Goal: Task Accomplishment & Management: Manage account settings

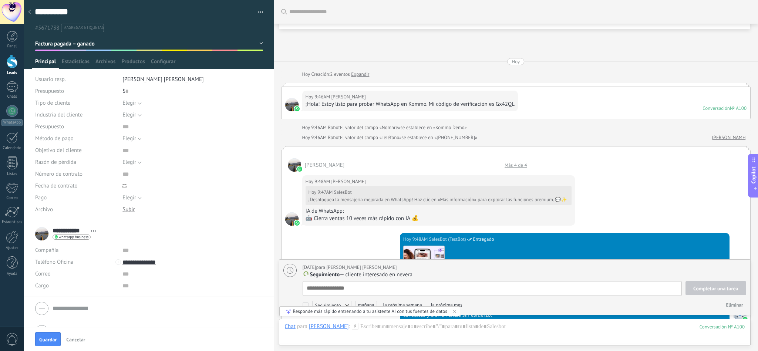
scroll to position [8, 0]
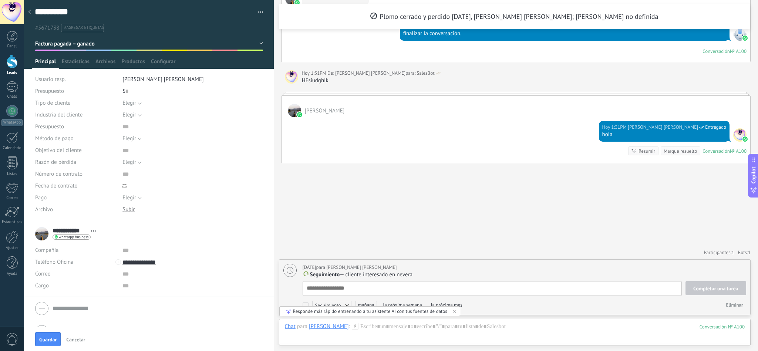
click at [454, 311] on icon at bounding box center [454, 311] width 6 height 6
click at [65, 13] on textarea "**********" at bounding box center [143, 12] width 216 height 12
click at [12, 41] on div at bounding box center [12, 36] width 11 height 11
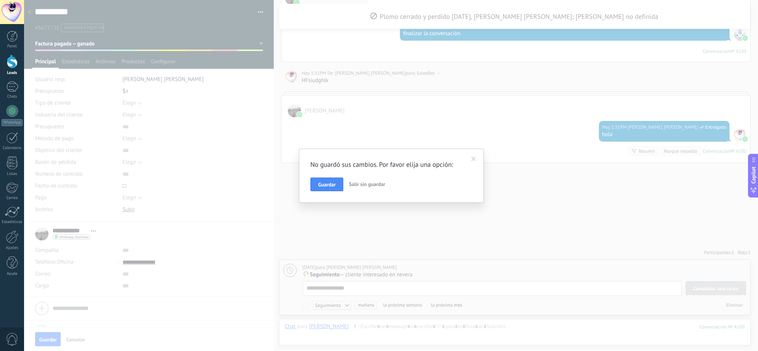
click at [380, 184] on span "Salir sin guardar" at bounding box center [367, 184] width 36 height 7
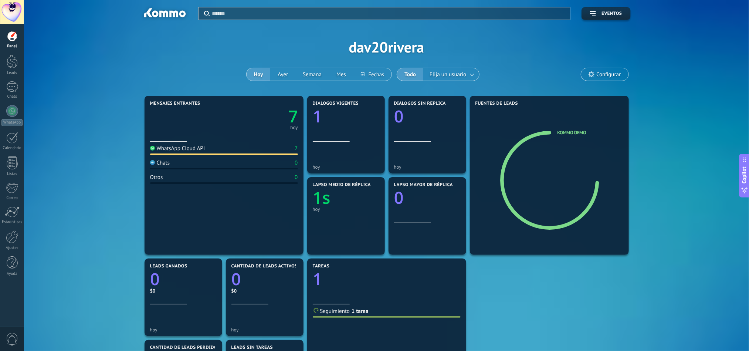
click at [10, 38] on div at bounding box center [12, 36] width 11 height 11
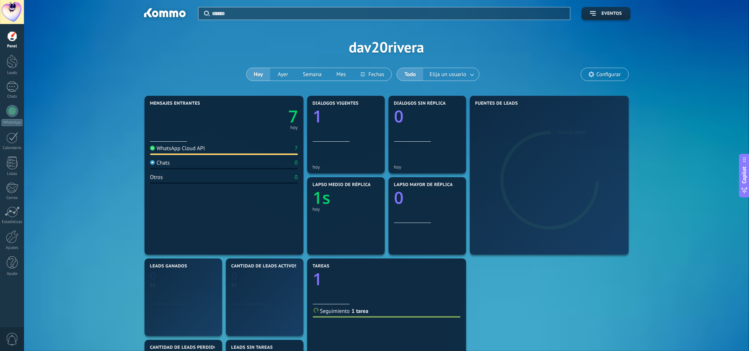
click at [8, 50] on div "Panel Leads 1 Chats WhatsApp Clientes" at bounding box center [12, 157] width 24 height 253
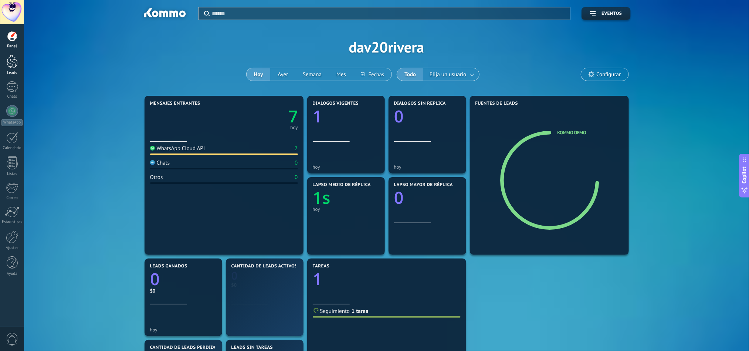
click at [13, 59] on div at bounding box center [12, 62] width 11 height 14
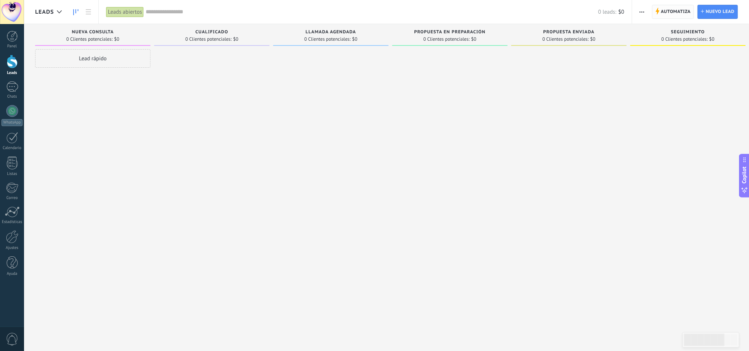
click at [675, 12] on span "Automatiza" at bounding box center [676, 11] width 30 height 13
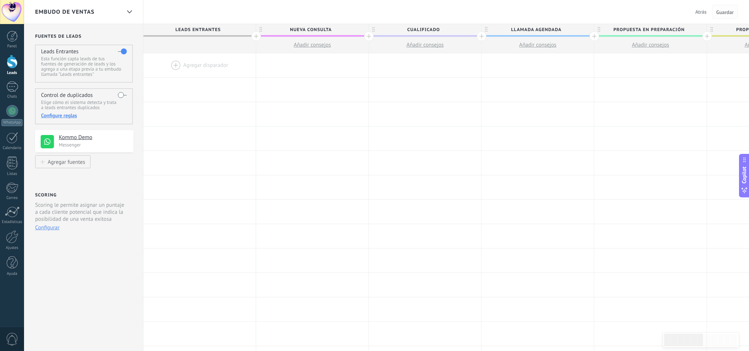
click at [725, 10] on span "Guardar" at bounding box center [724, 12] width 17 height 5
click at [172, 64] on div at bounding box center [199, 65] width 112 height 24
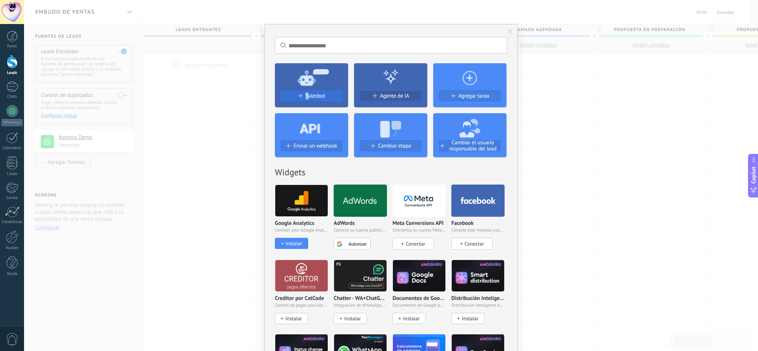
drag, startPoint x: 309, startPoint y: 88, endPoint x: 308, endPoint y: 95, distance: 6.7
click at [308, 95] on div "Salesbot" at bounding box center [311, 85] width 73 height 44
click at [308, 95] on span "Salesbot" at bounding box center [315, 96] width 20 height 6
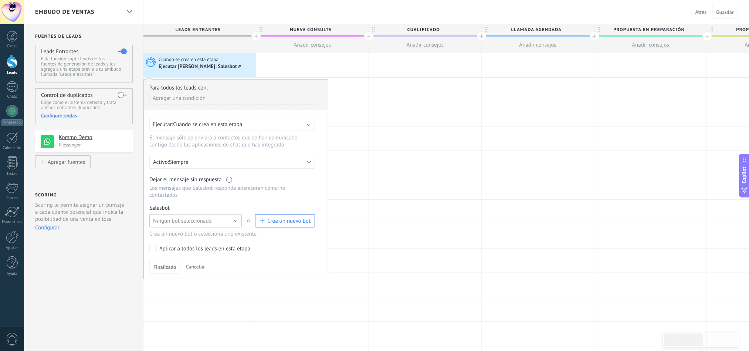
click at [240, 222] on button "Ningún bot seleccionado" at bounding box center [195, 220] width 92 height 13
click at [297, 227] on button "Crea un nuevo bot" at bounding box center [285, 220] width 60 height 13
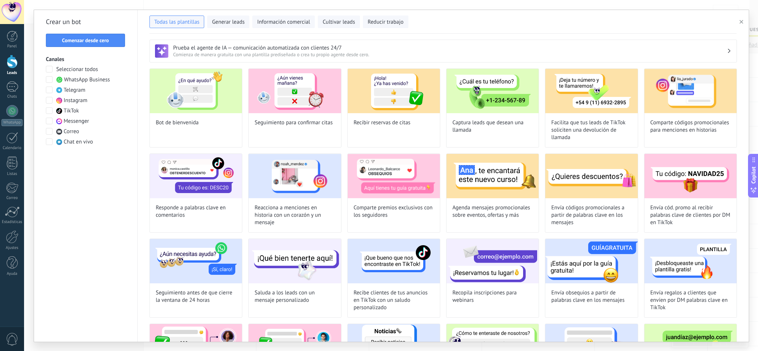
click at [740, 25] on button "button" at bounding box center [742, 21] width 12 height 9
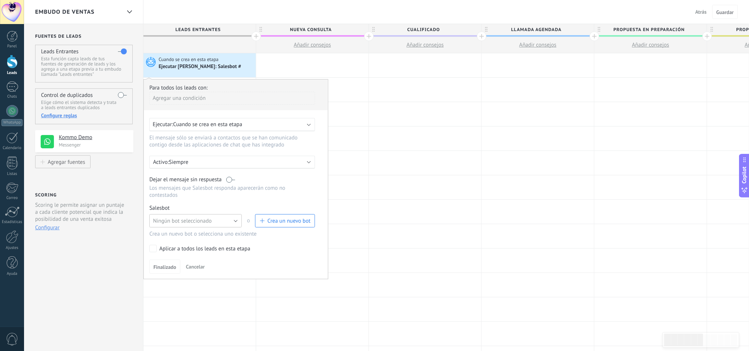
click at [199, 224] on span "Ningún bot seleccionado" at bounding box center [182, 220] width 59 height 7
click at [189, 237] on span "TestBot" at bounding box center [192, 233] width 94 height 7
click at [168, 274] on button "Finalizado" at bounding box center [164, 267] width 31 height 14
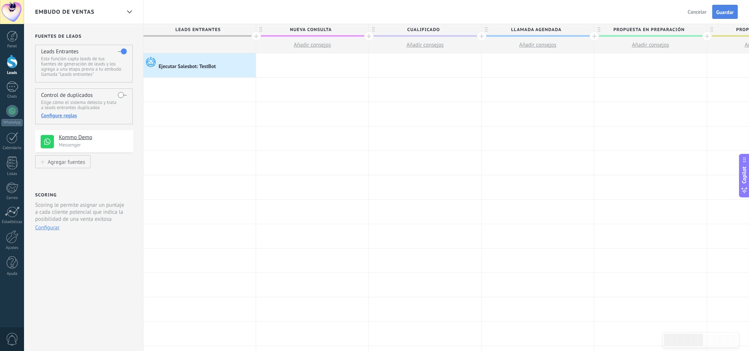
click at [725, 8] on button "Guardar" at bounding box center [725, 12] width 26 height 14
click at [118, 17] on div "Embudo de ventas" at bounding box center [78, 12] width 86 height 24
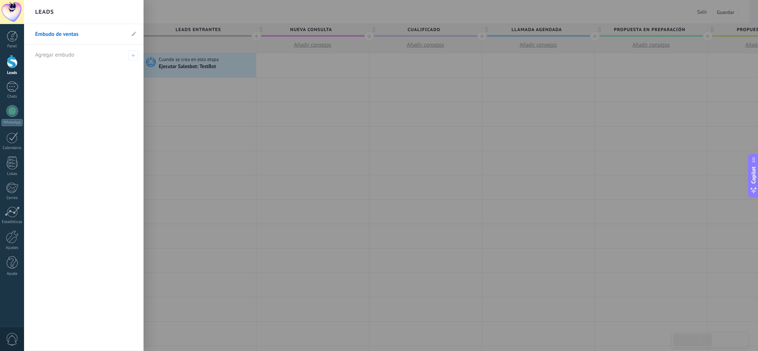
click at [94, 37] on link "Embudo de ventas" at bounding box center [80, 34] width 90 height 21
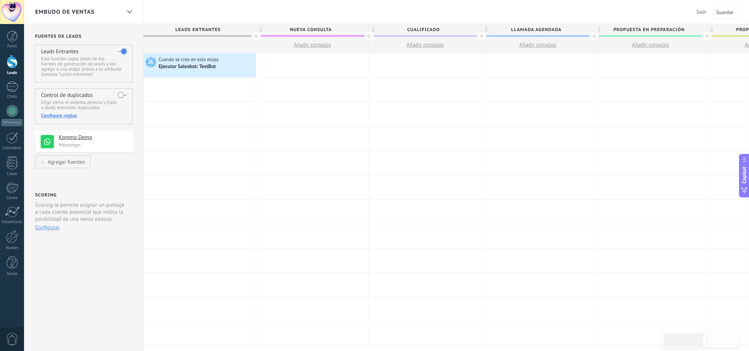
click at [255, 36] on div at bounding box center [256, 36] width 10 height 10
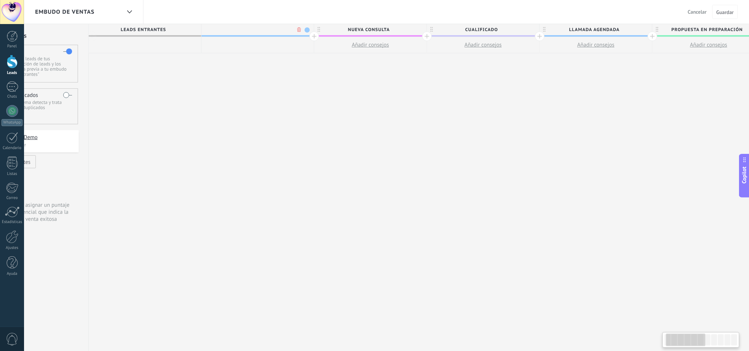
scroll to position [0, 55]
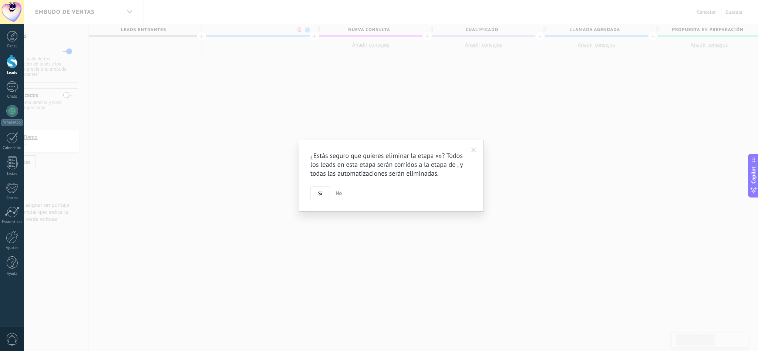
click at [298, 28] on body ".abccls-1,.abccls-2{fill-rule:evenodd}.abccls-2{fill:#fff} .abfcls-1{fill:none}…" at bounding box center [379, 175] width 758 height 351
click at [316, 191] on button "Si" at bounding box center [320, 193] width 20 height 14
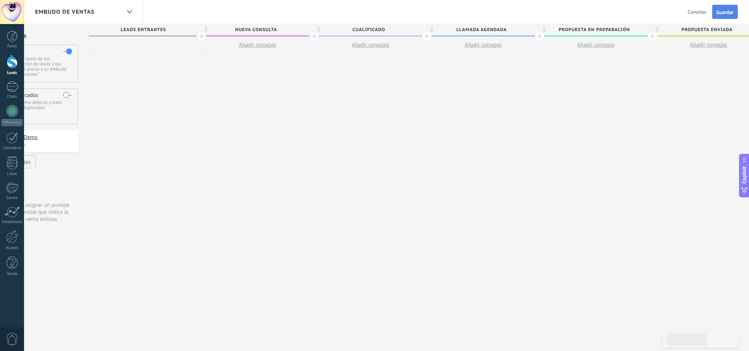
click at [720, 16] on button "Guardar" at bounding box center [725, 12] width 26 height 14
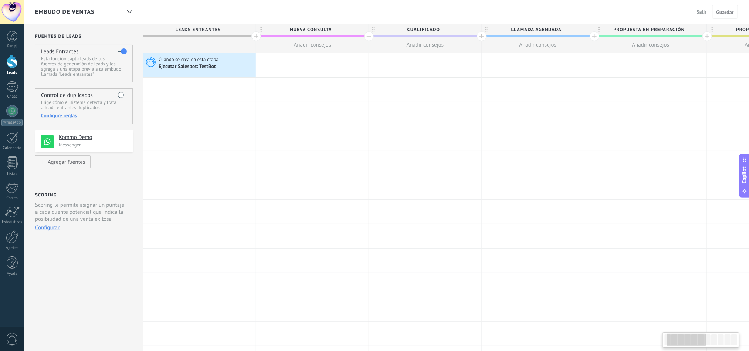
scroll to position [0, 55]
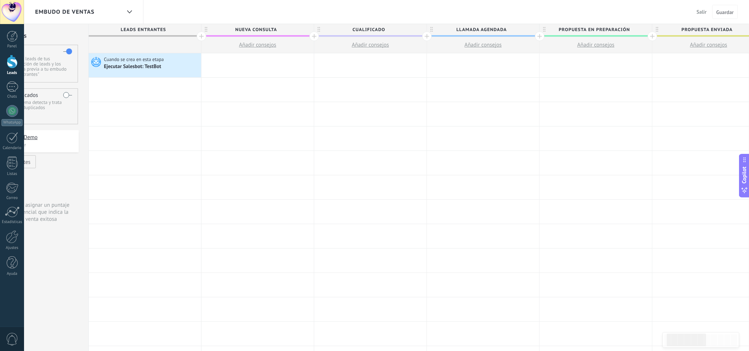
click at [704, 14] on span "Salir" at bounding box center [702, 12] width 10 height 7
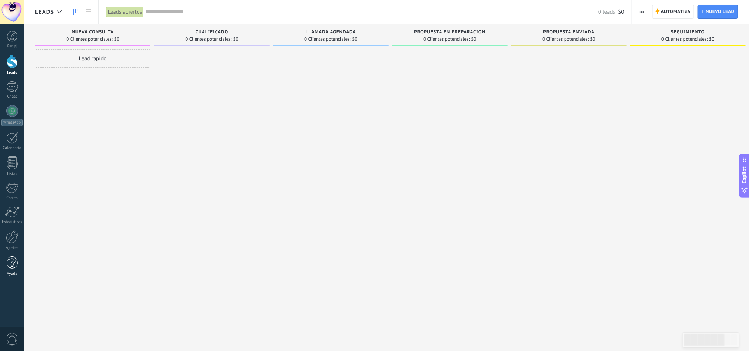
click at [13, 265] on div at bounding box center [12, 262] width 11 height 13
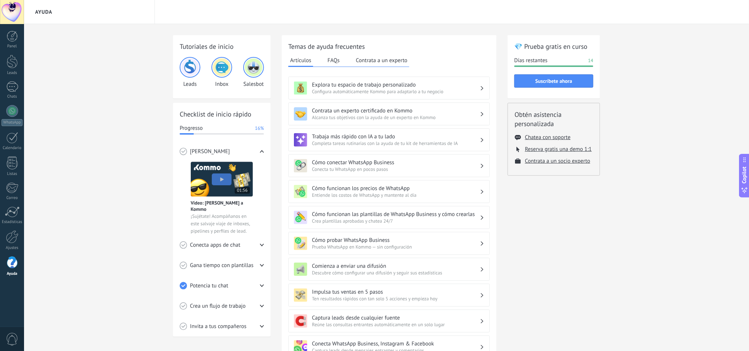
scroll to position [140, 0]
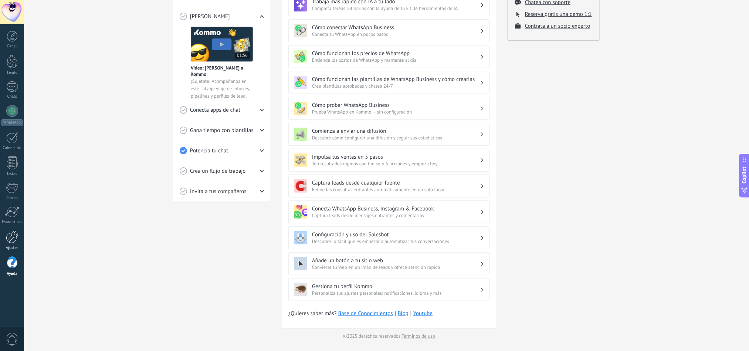
click at [20, 245] on div "Ajustes" at bounding box center [11, 247] width 21 height 5
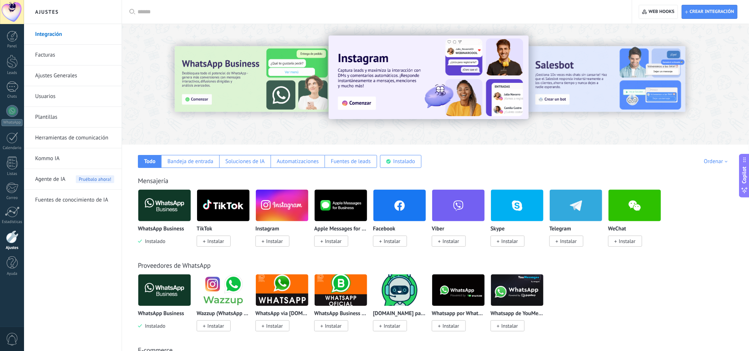
click at [60, 91] on link "Usuarios" at bounding box center [74, 96] width 79 height 21
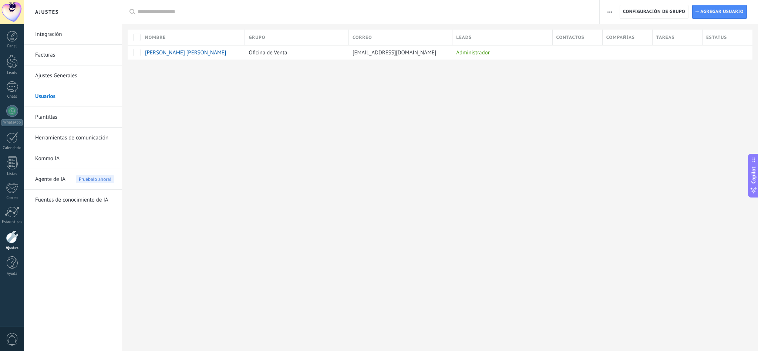
click at [76, 70] on link "Ajustes Generales" at bounding box center [74, 75] width 79 height 21
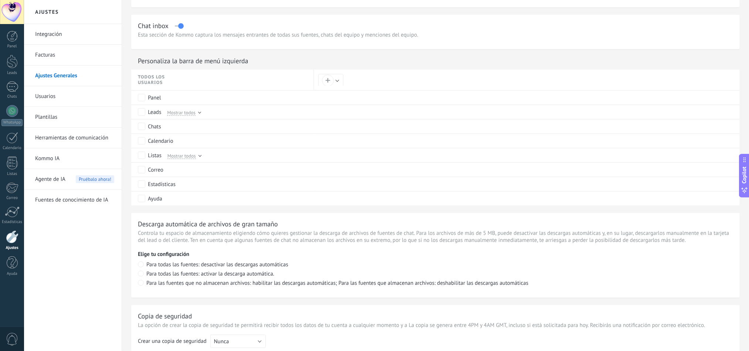
scroll to position [445, 0]
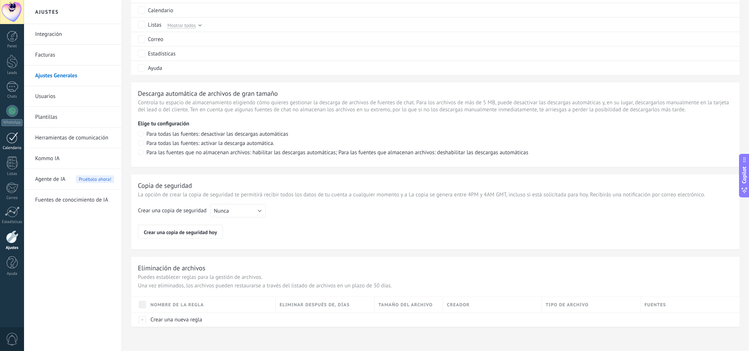
click at [6, 145] on link "Calendario" at bounding box center [12, 141] width 24 height 18
